Goal: Book appointment/travel/reservation

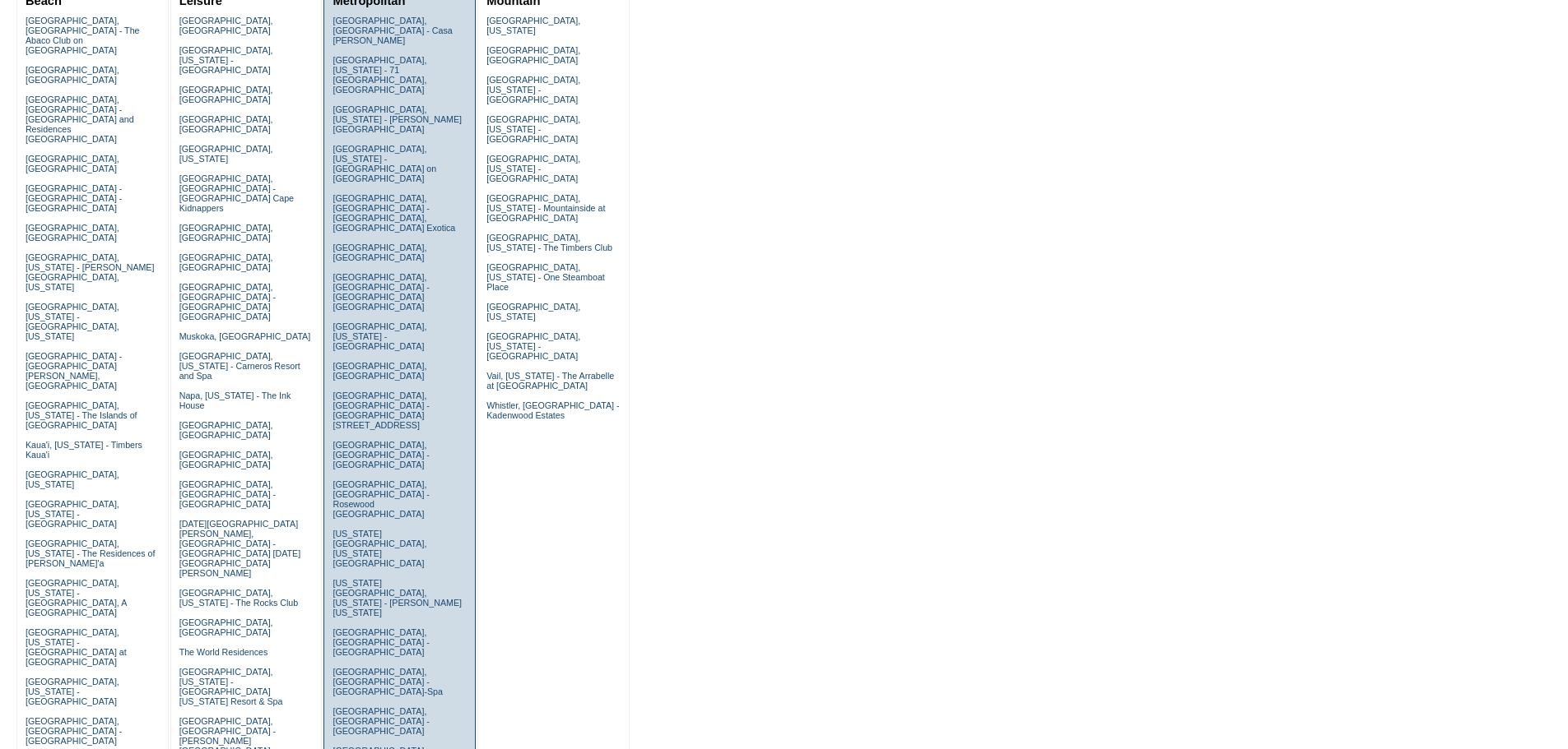
scroll to position [247, 0]
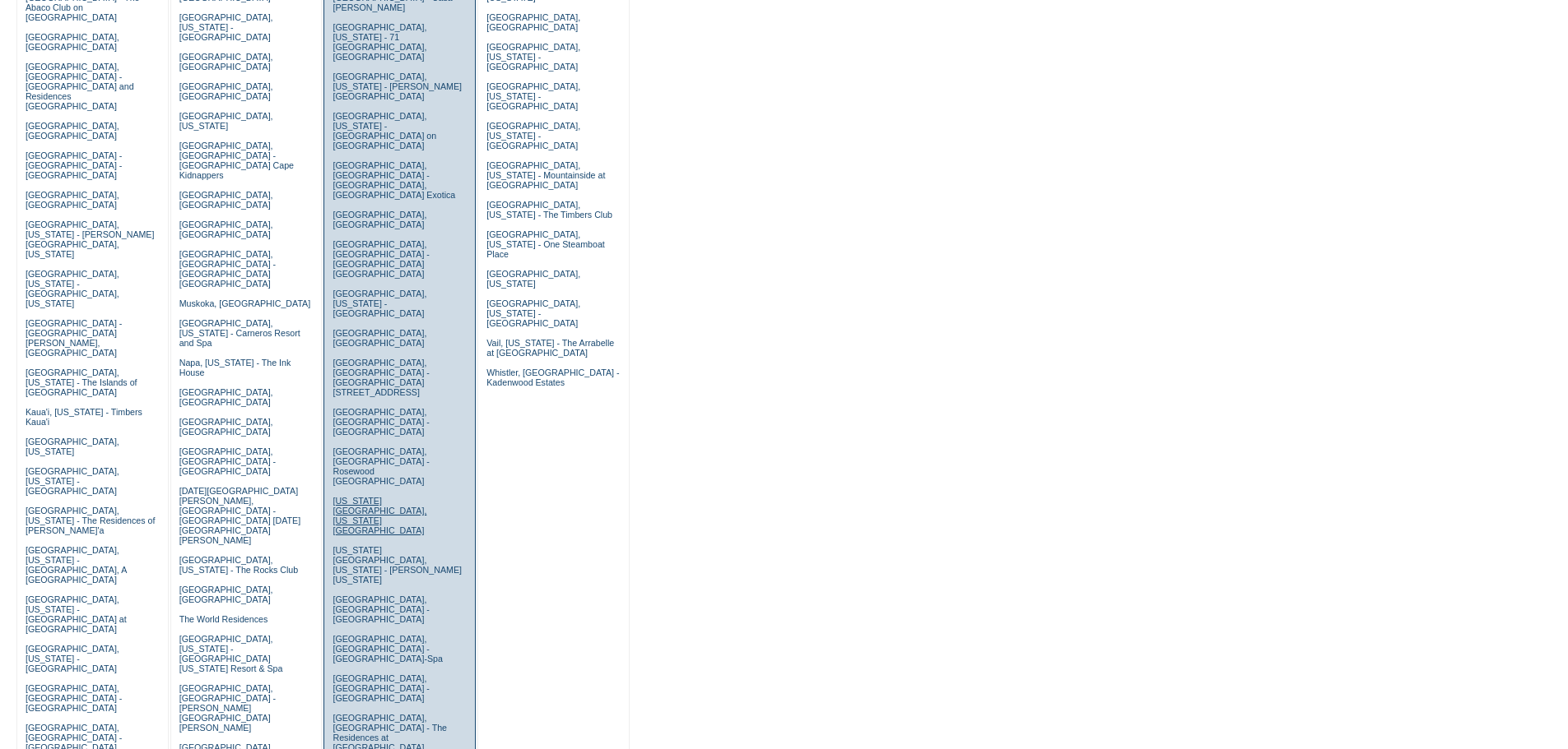
drag, startPoint x: 352, startPoint y: 348, endPoint x: 382, endPoint y: 358, distance: 31.6
click at [352, 496] on link "New York City, New York - Park Avenue Place" at bounding box center [379, 515] width 93 height 39
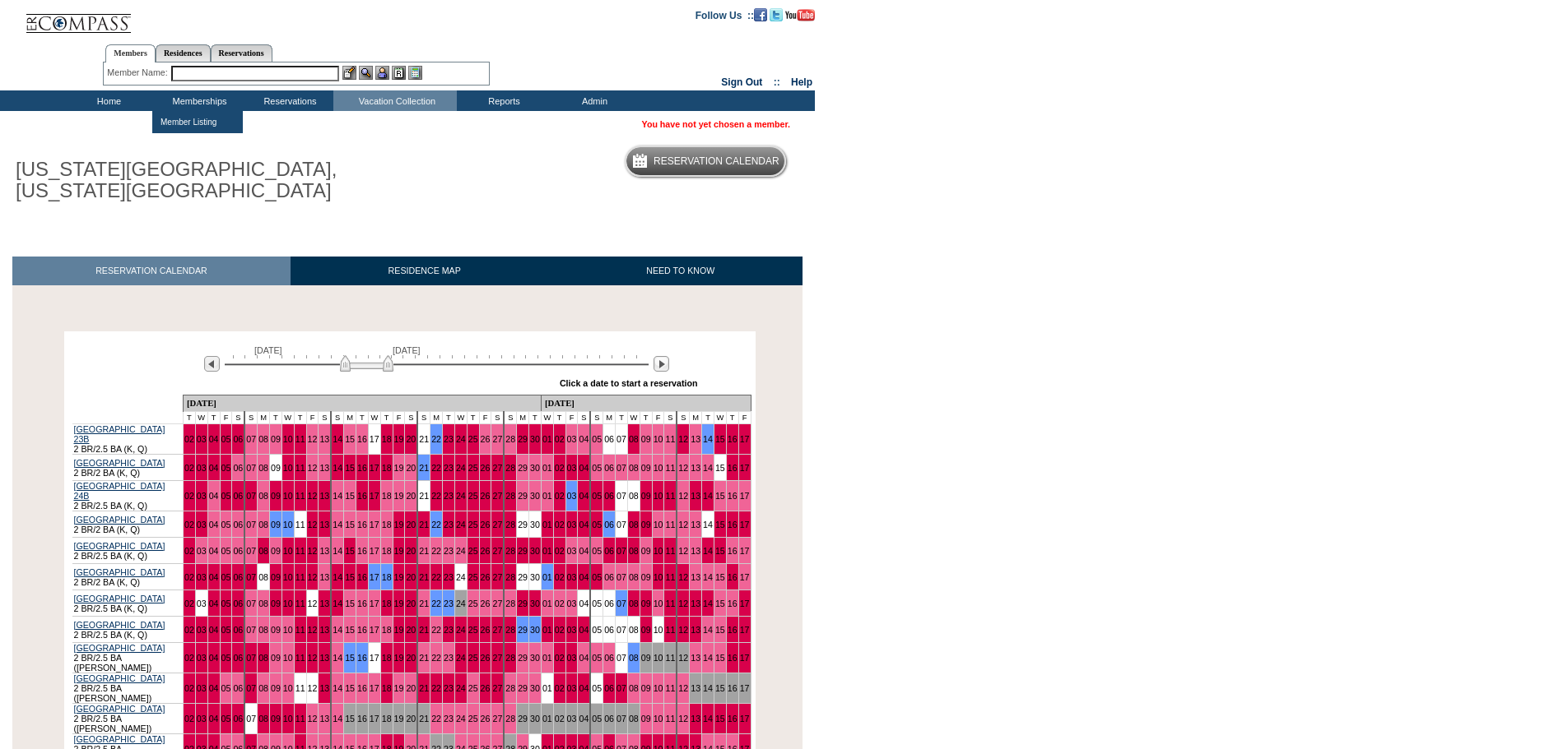
click at [190, 76] on input "text" at bounding box center [255, 73] width 168 height 16
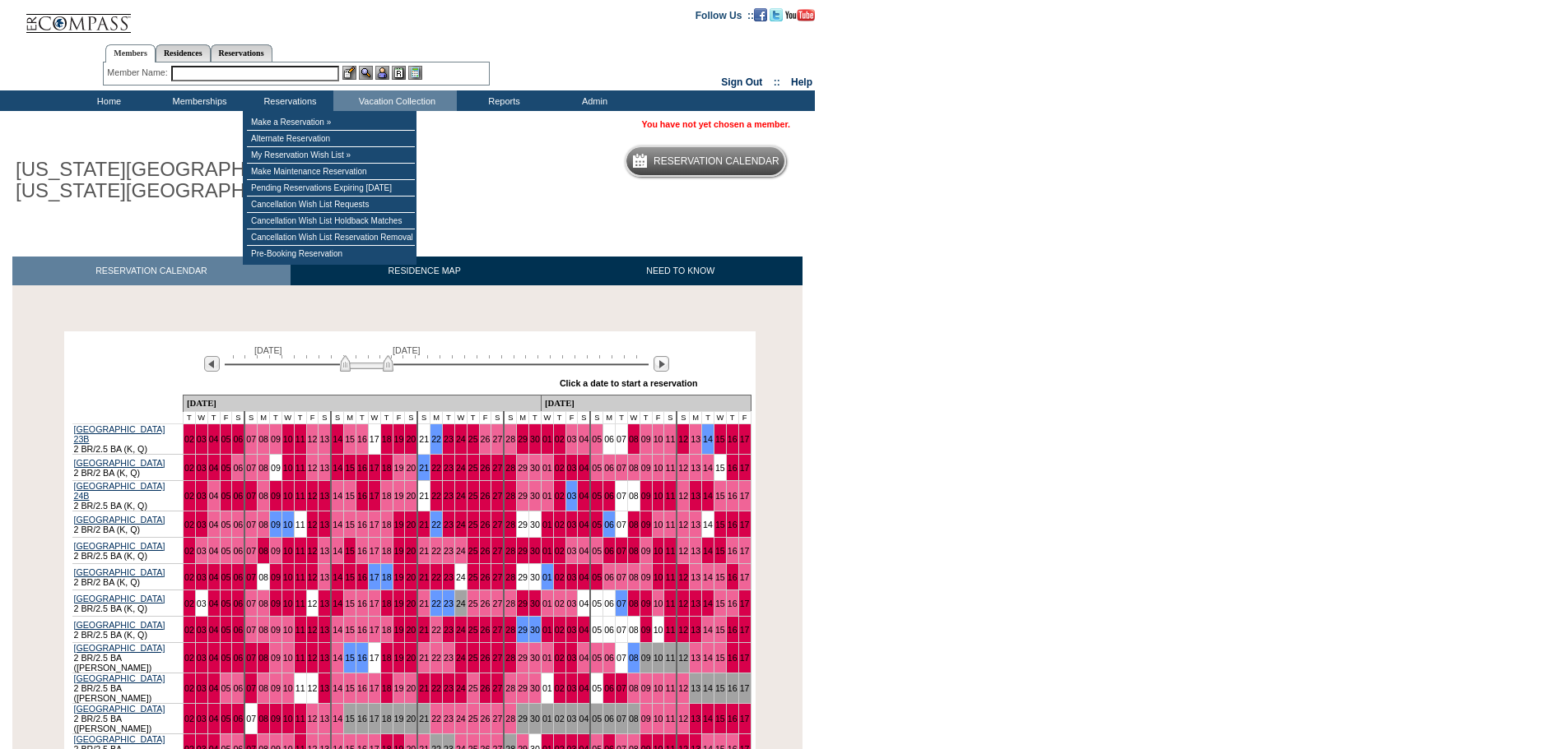
click at [275, 75] on input "text" at bounding box center [255, 73] width 168 height 16
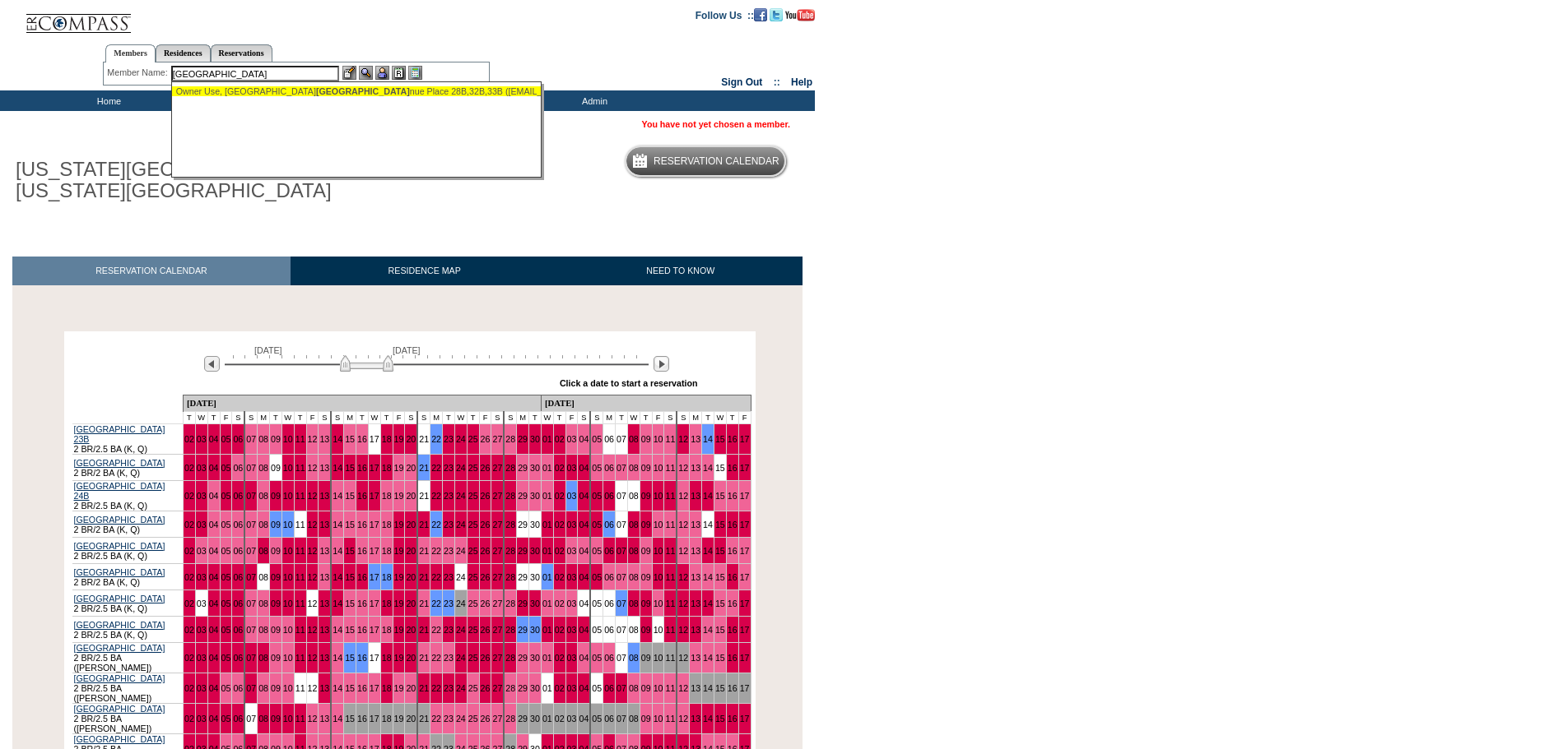
click at [316, 94] on span "[GEOGRAPHIC_DATA]" at bounding box center [363, 91] width 93 height 10
type input "Owner Use, [STREET_ADDRESS] ([EMAIL_ADDRESS][DOMAIN_NAME])"
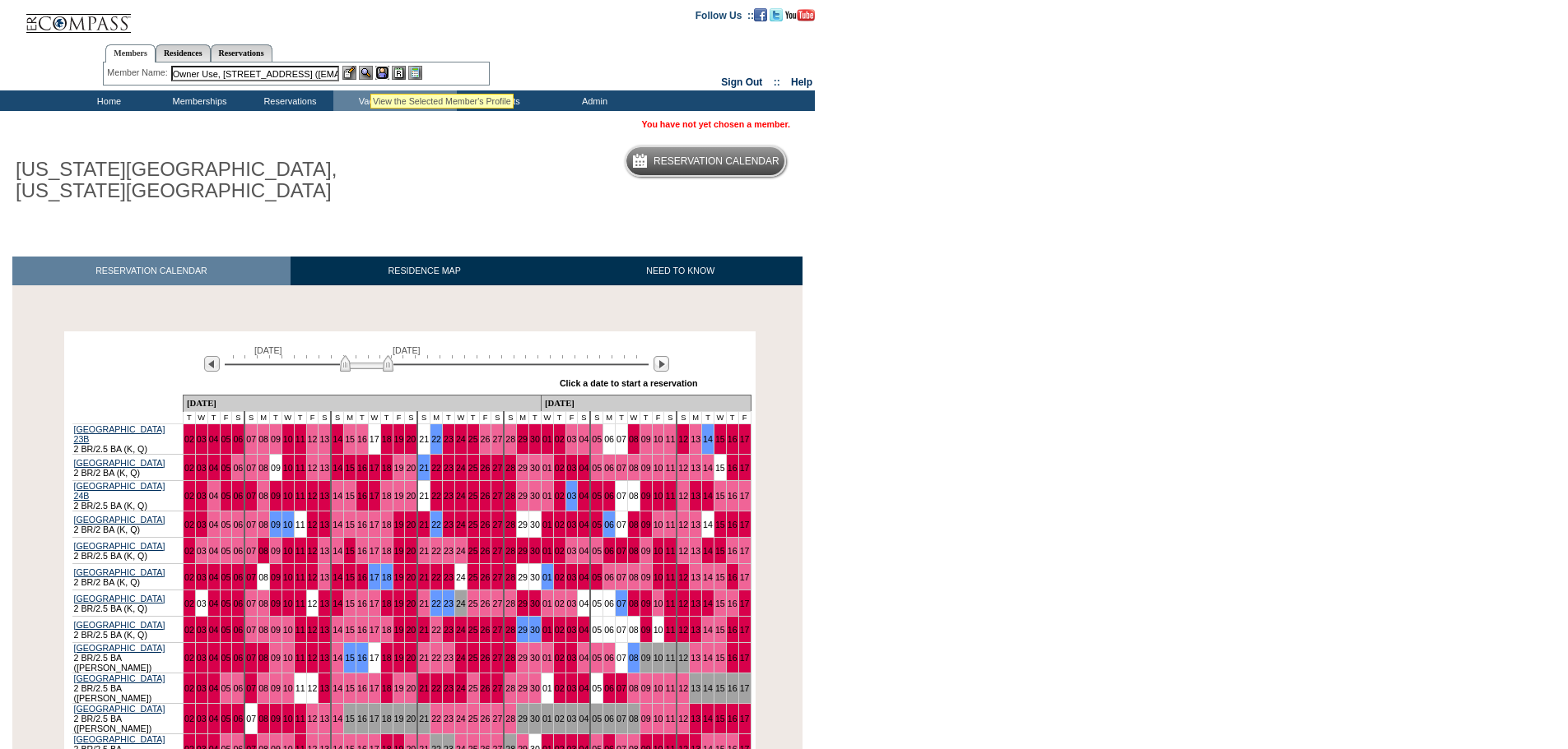
click at [384, 77] on img at bounding box center [383, 72] width 14 height 14
click at [364, 365] on img at bounding box center [366, 363] width 53 height 17
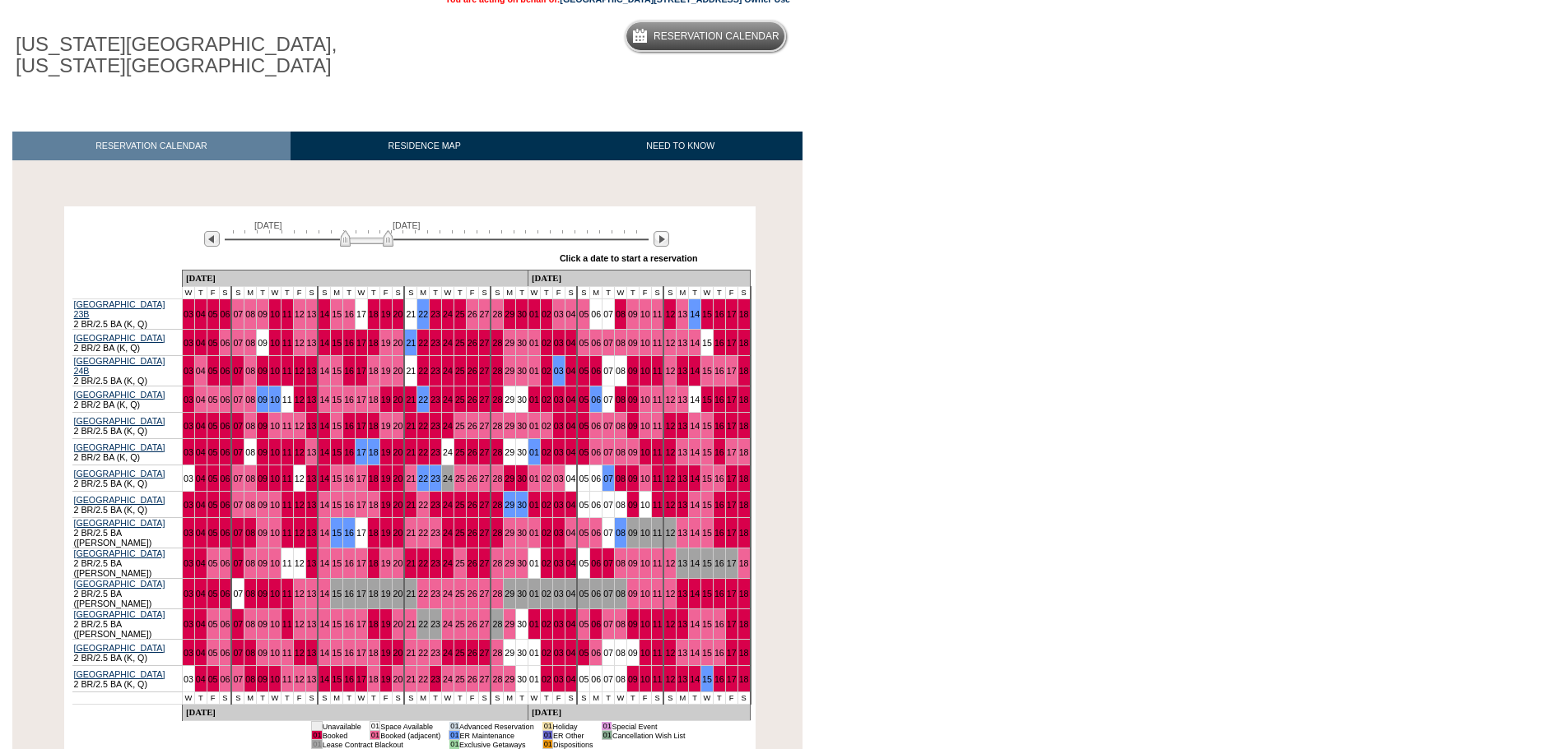
scroll to position [164, 0]
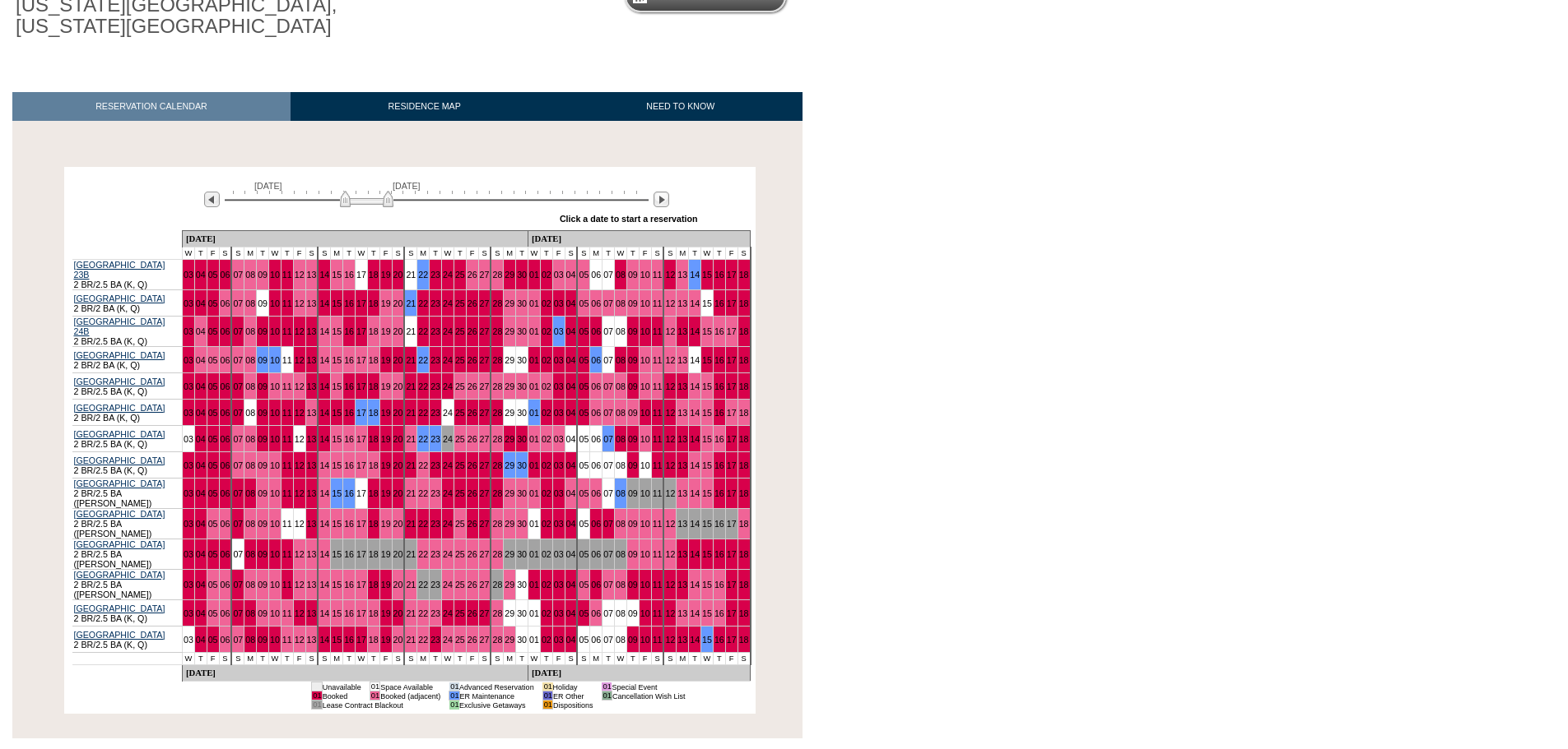
click at [355, 203] on img at bounding box center [366, 199] width 53 height 17
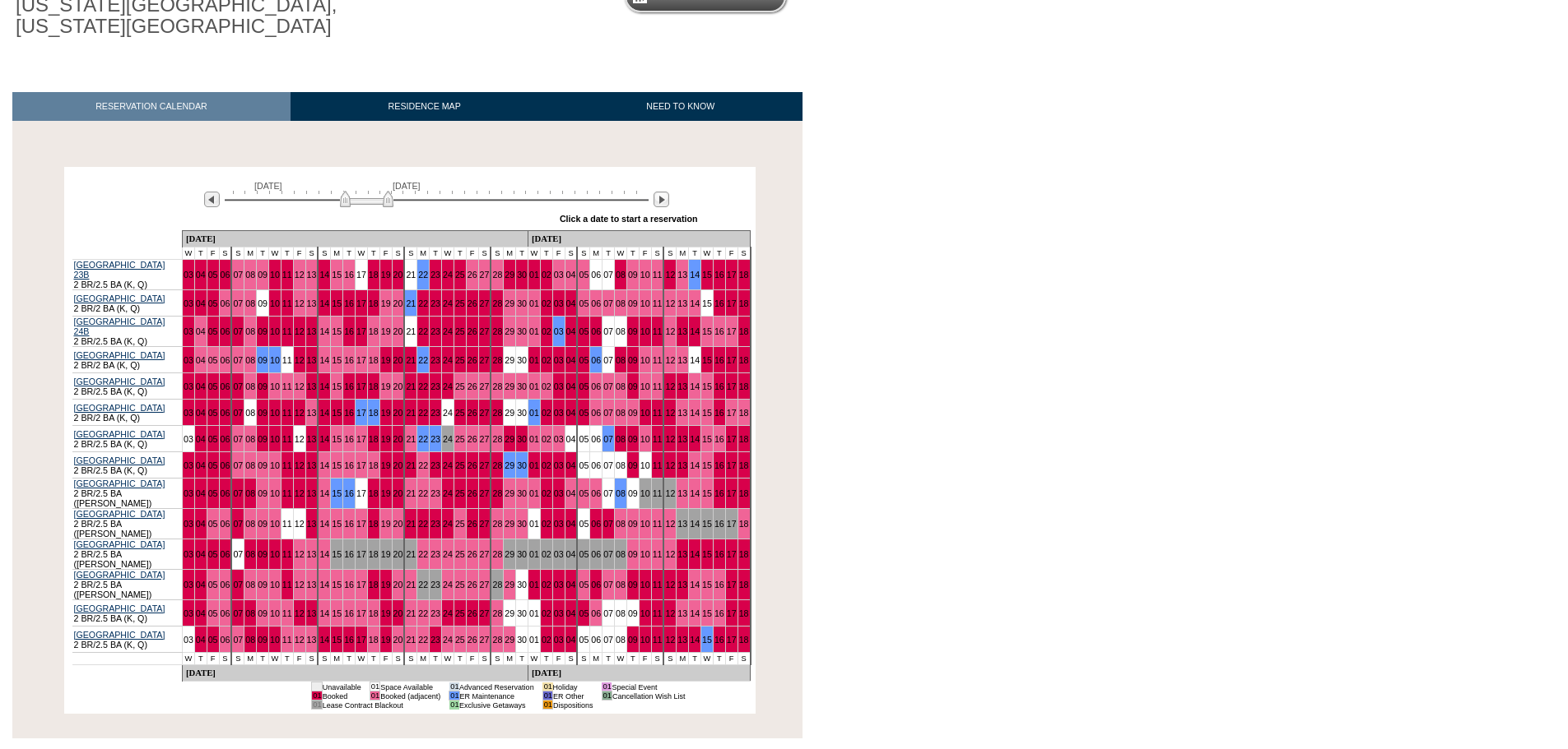
click at [355, 203] on img at bounding box center [366, 199] width 53 height 17
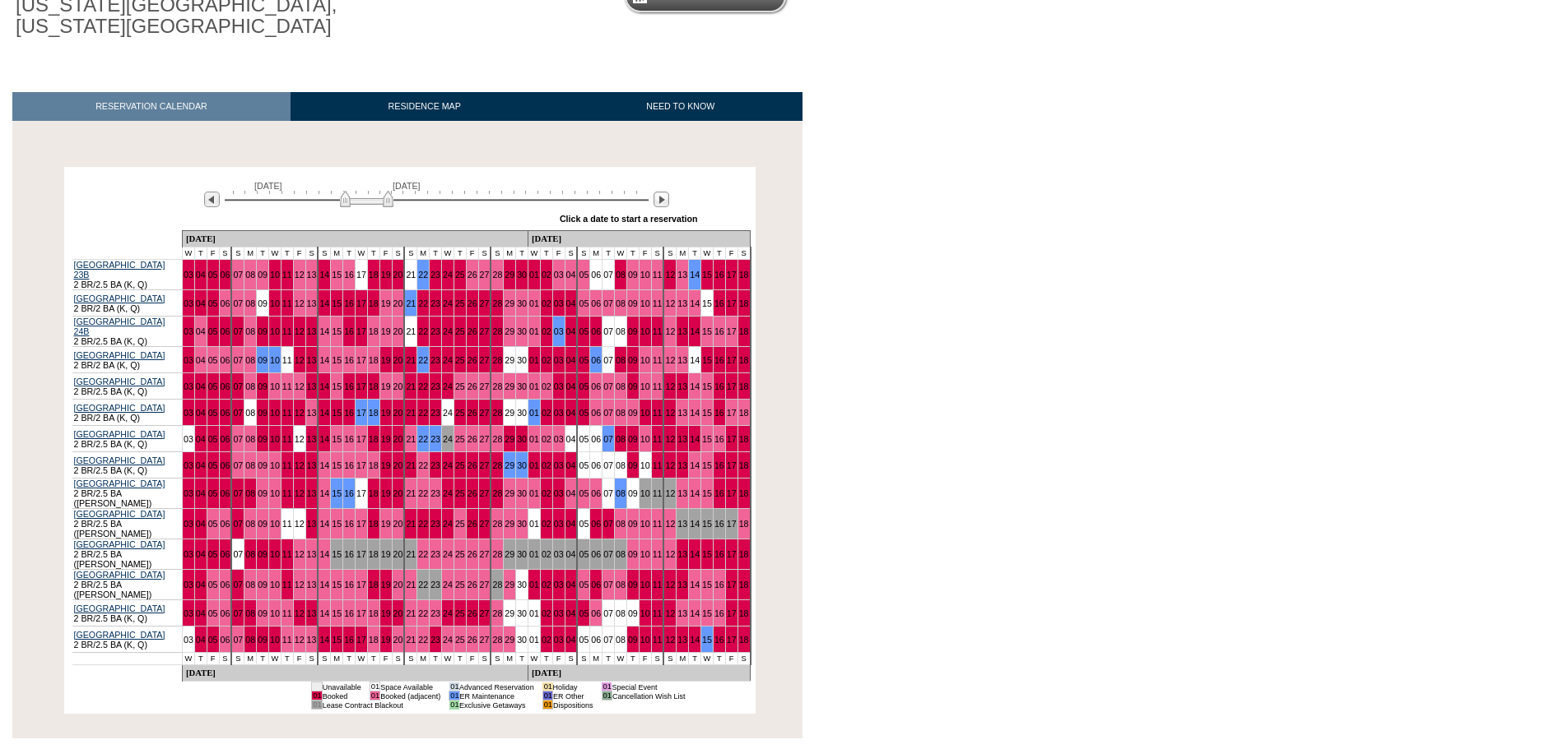
click at [355, 203] on img at bounding box center [366, 199] width 53 height 17
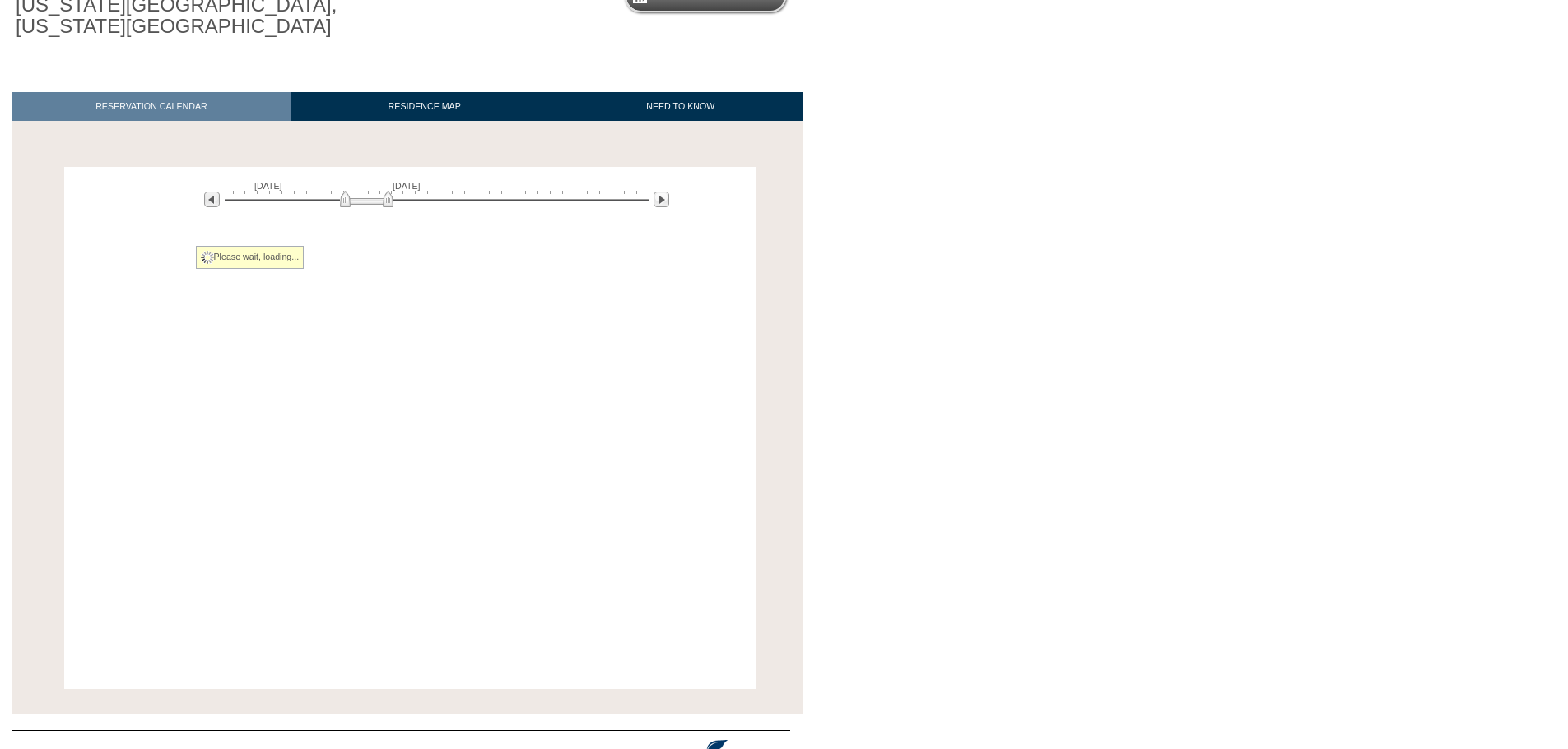
click at [355, 203] on img at bounding box center [366, 199] width 53 height 17
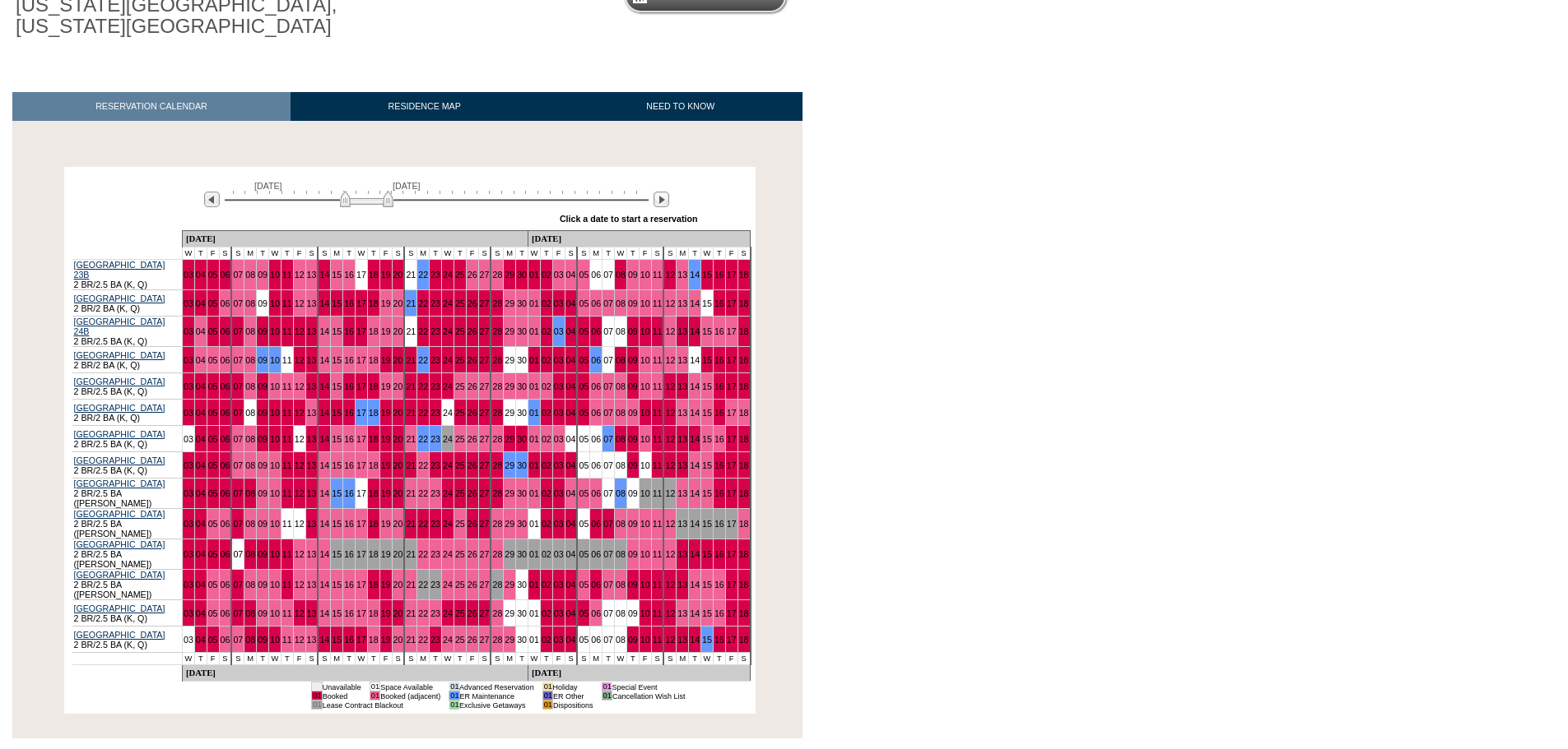
click at [355, 203] on img at bounding box center [366, 199] width 53 height 17
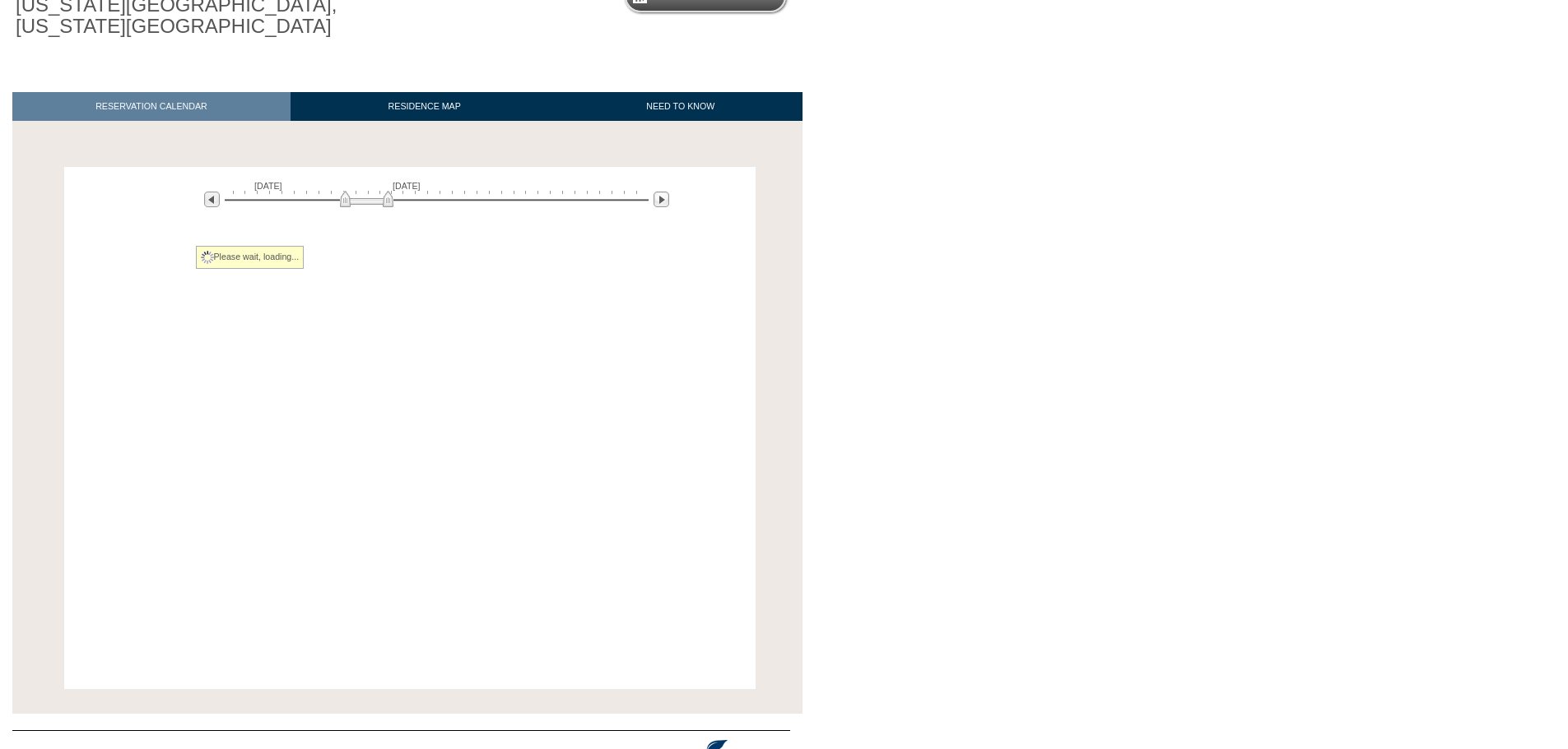
click at [355, 203] on img at bounding box center [366, 199] width 53 height 17
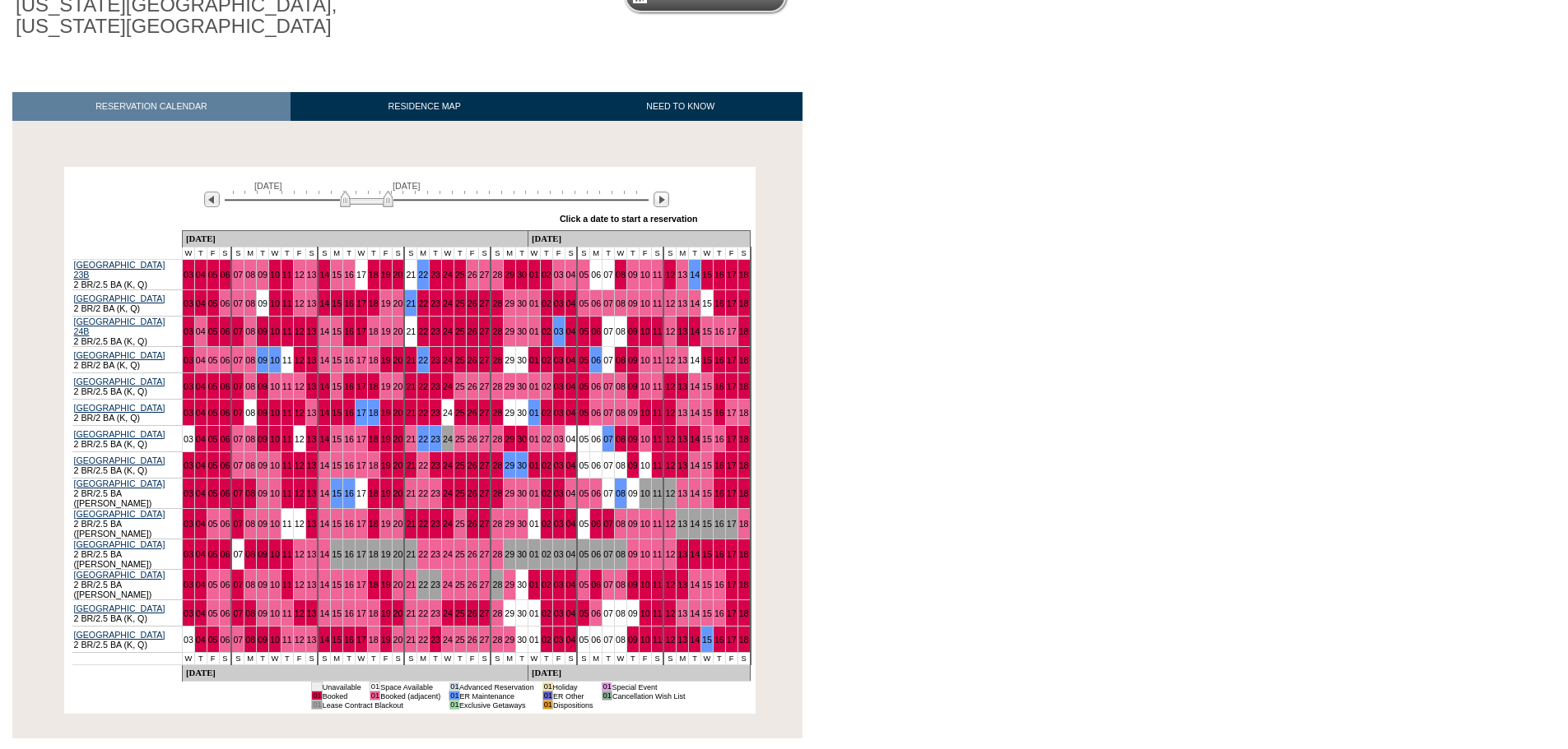
click at [355, 203] on img at bounding box center [366, 199] width 53 height 17
click at [355, 200] on img at bounding box center [366, 199] width 53 height 17
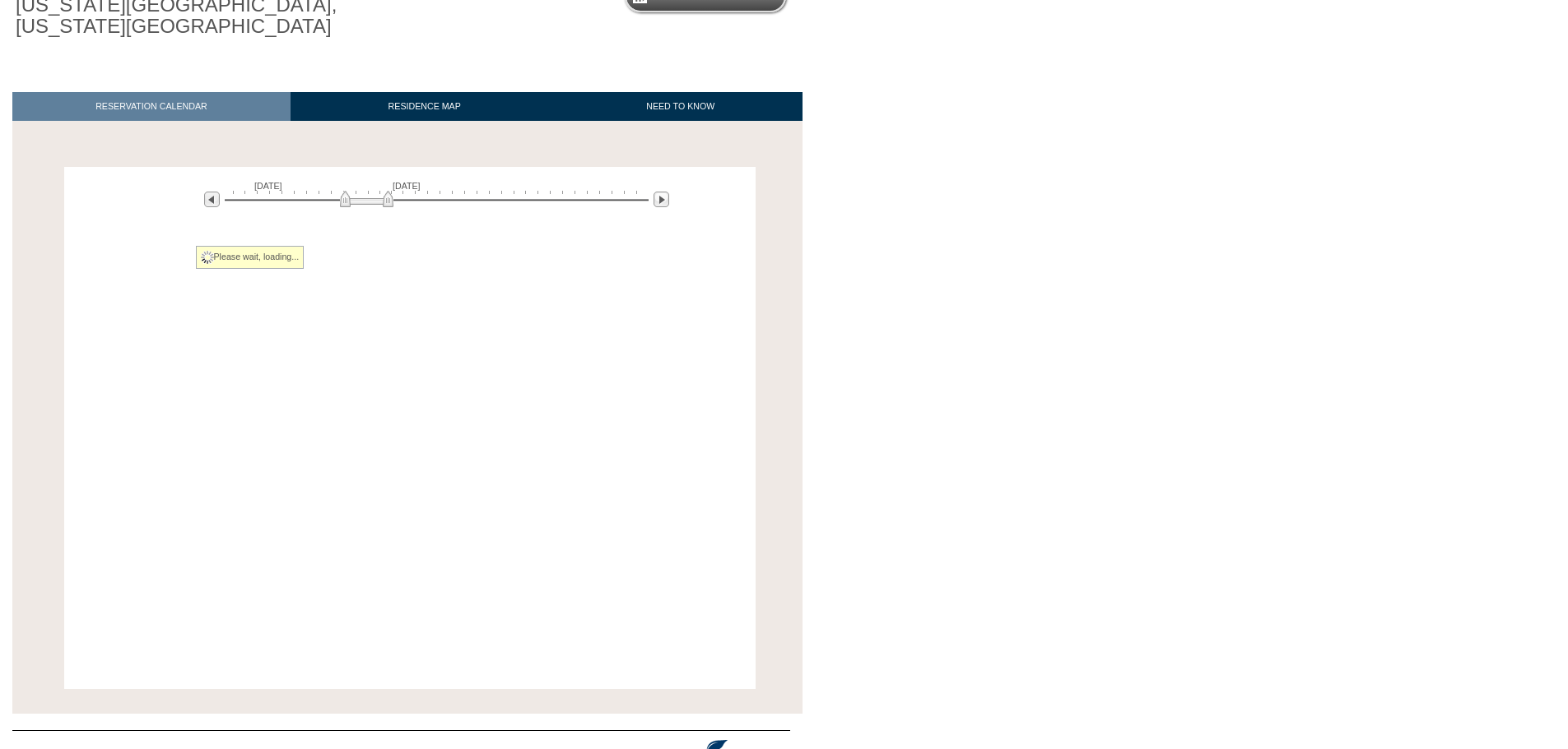
click at [355, 200] on img at bounding box center [366, 199] width 53 height 17
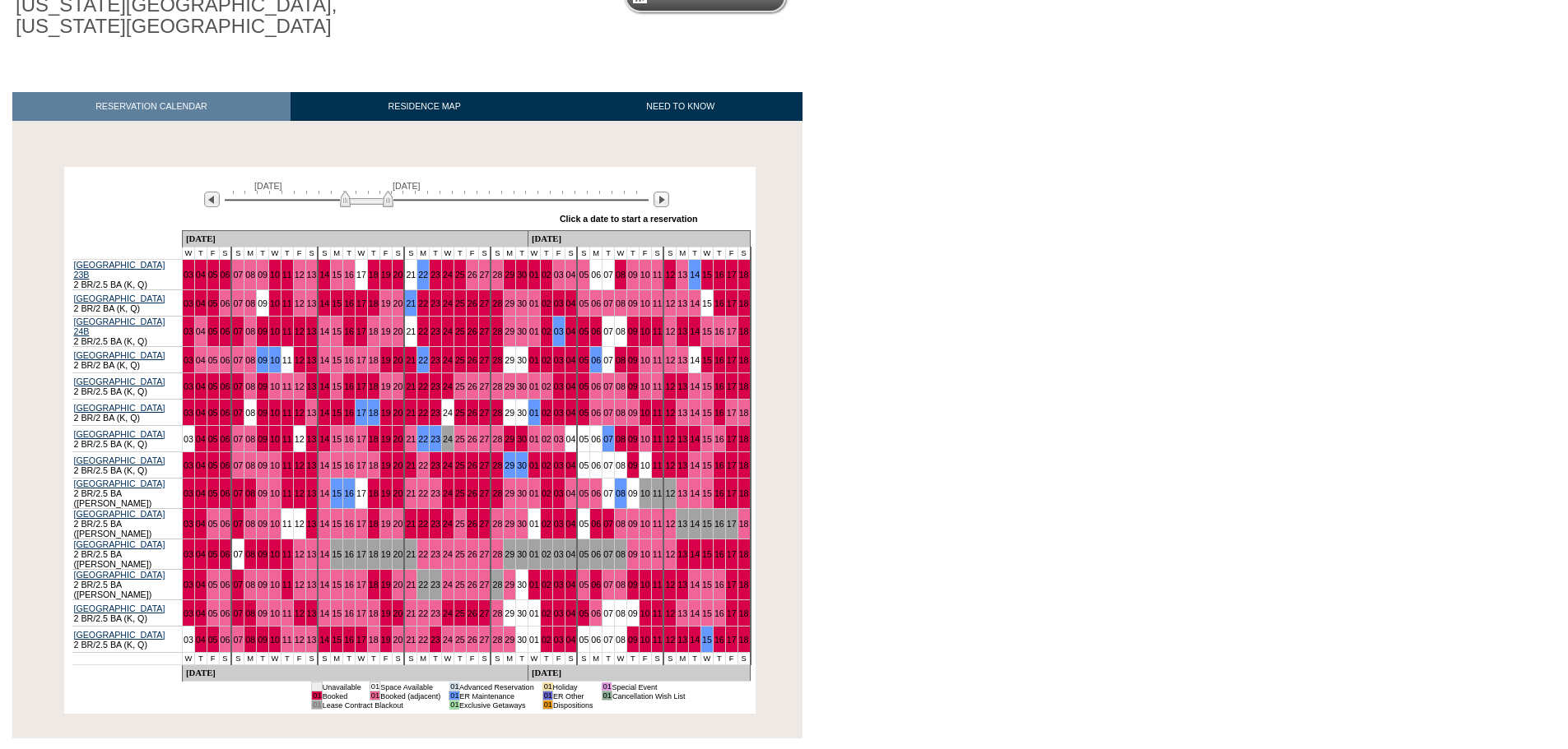
click at [355, 200] on img at bounding box center [366, 199] width 53 height 17
drag, startPoint x: 567, startPoint y: 487, endPoint x: 930, endPoint y: 52, distance: 566.6
click at [616, 489] on link "08" at bounding box center [620, 493] width 10 height 10
